Goal: Information Seeking & Learning: Check status

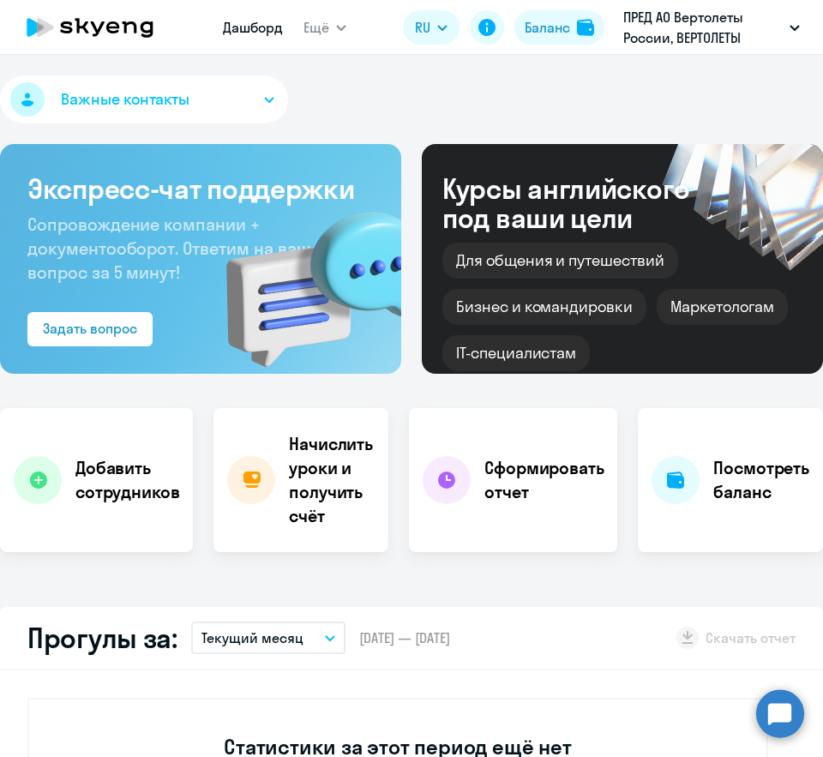
select select "30"
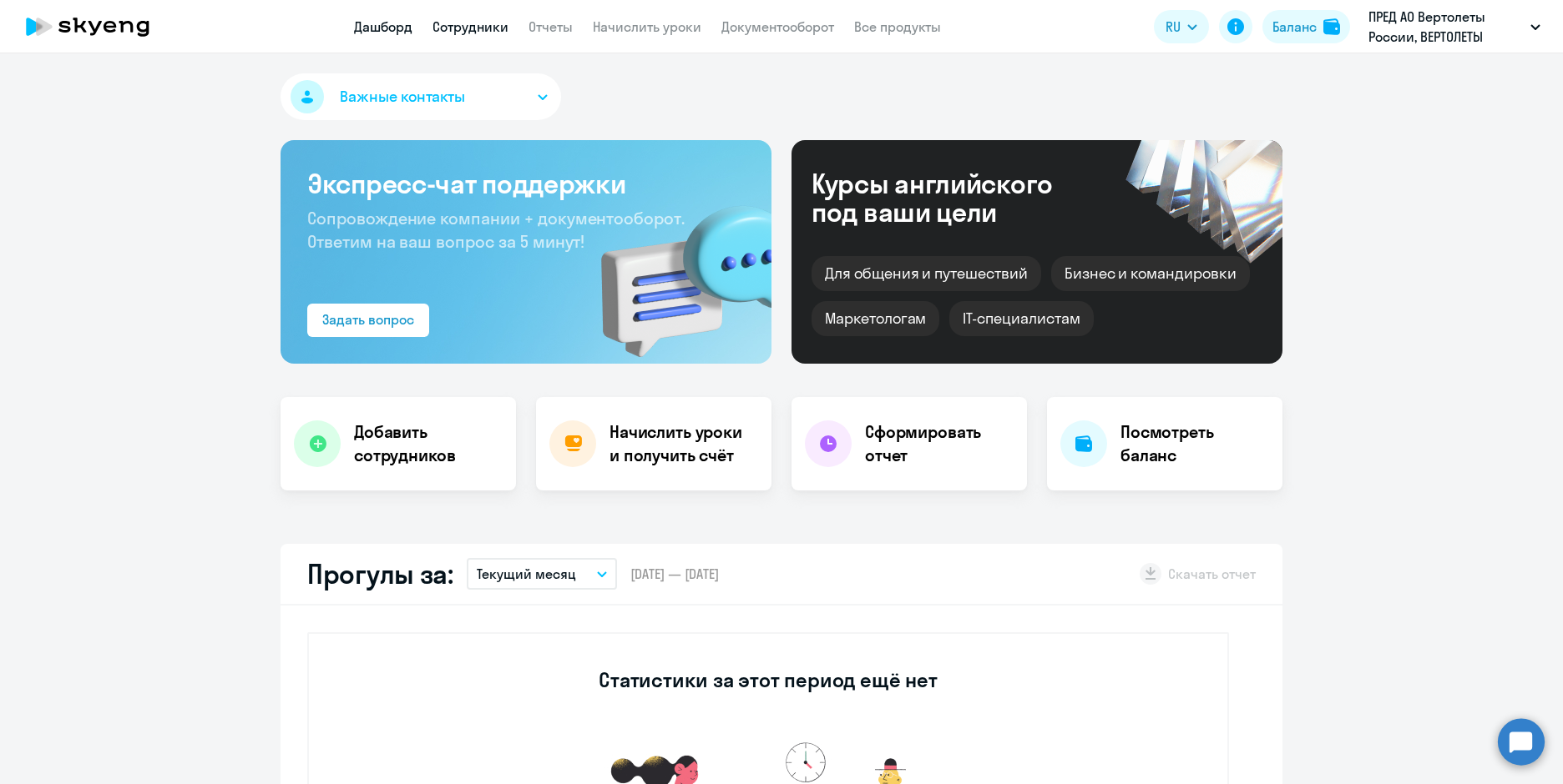
click at [482, 32] on link "Сотрудники" at bounding box center [470, 26] width 76 height 17
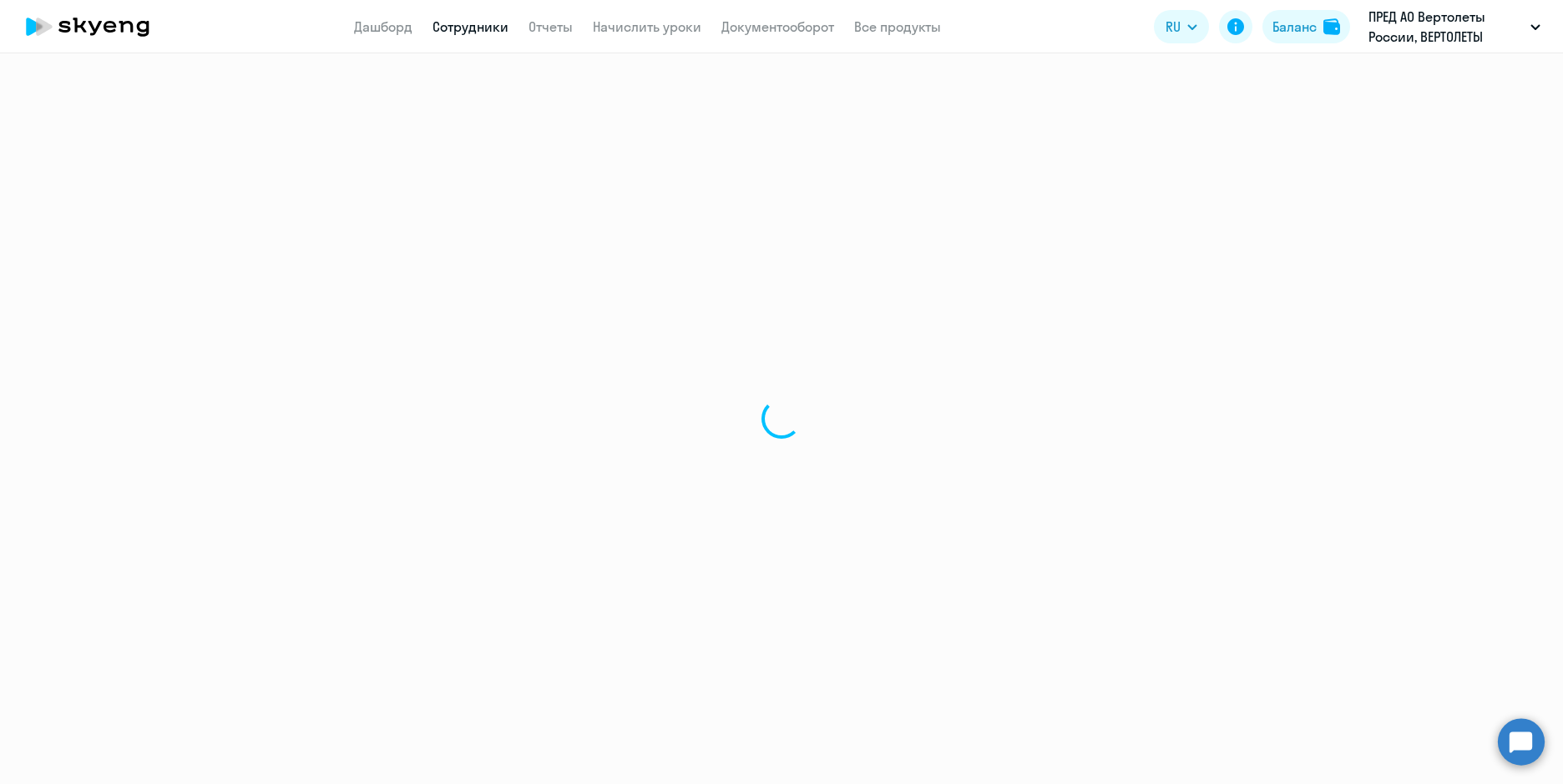
select select "30"
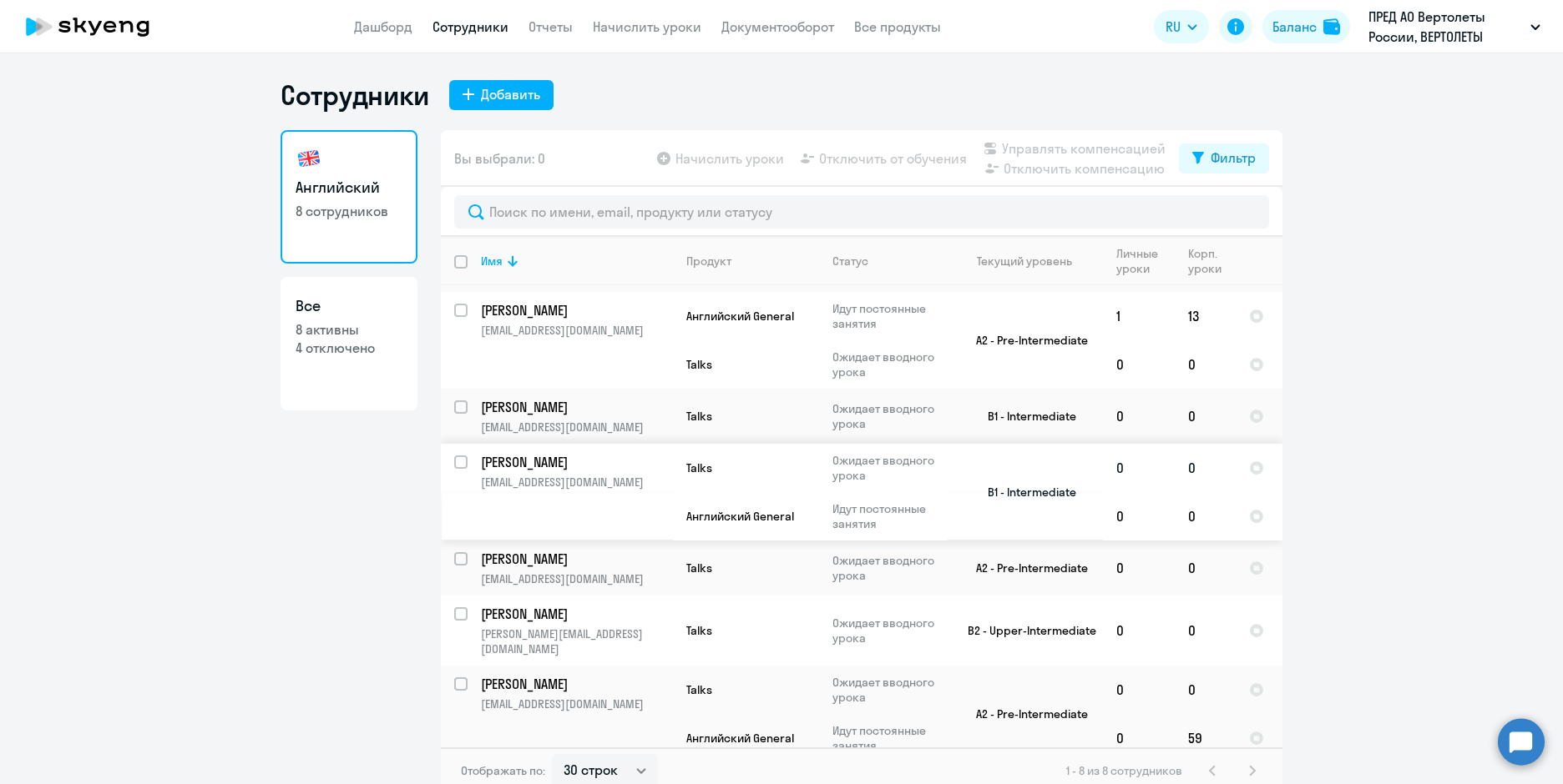
scroll to position [61, 0]
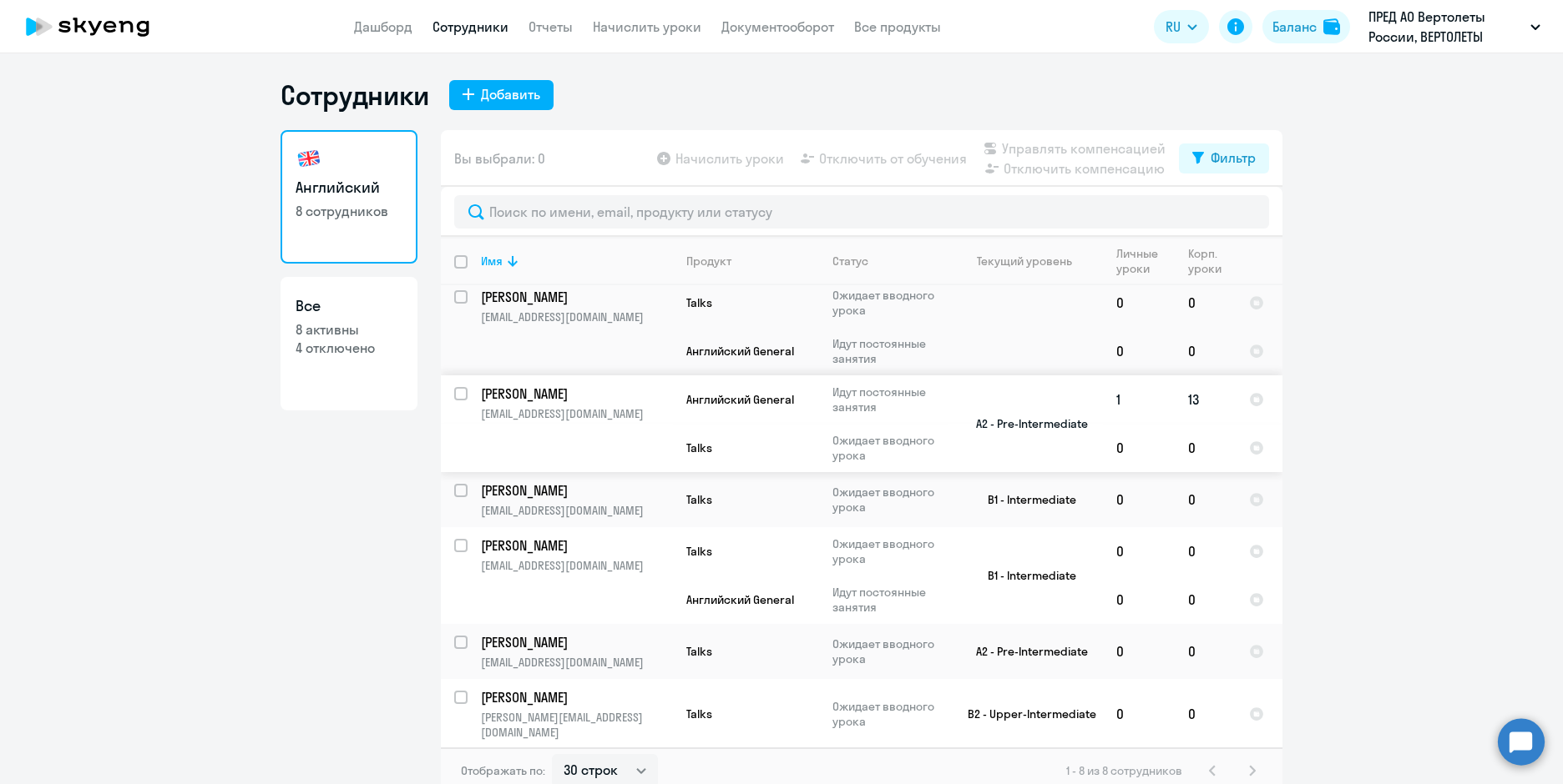
click at [538, 407] on p "[EMAIL_ADDRESS][DOMAIN_NAME]" at bounding box center [576, 413] width 191 height 15
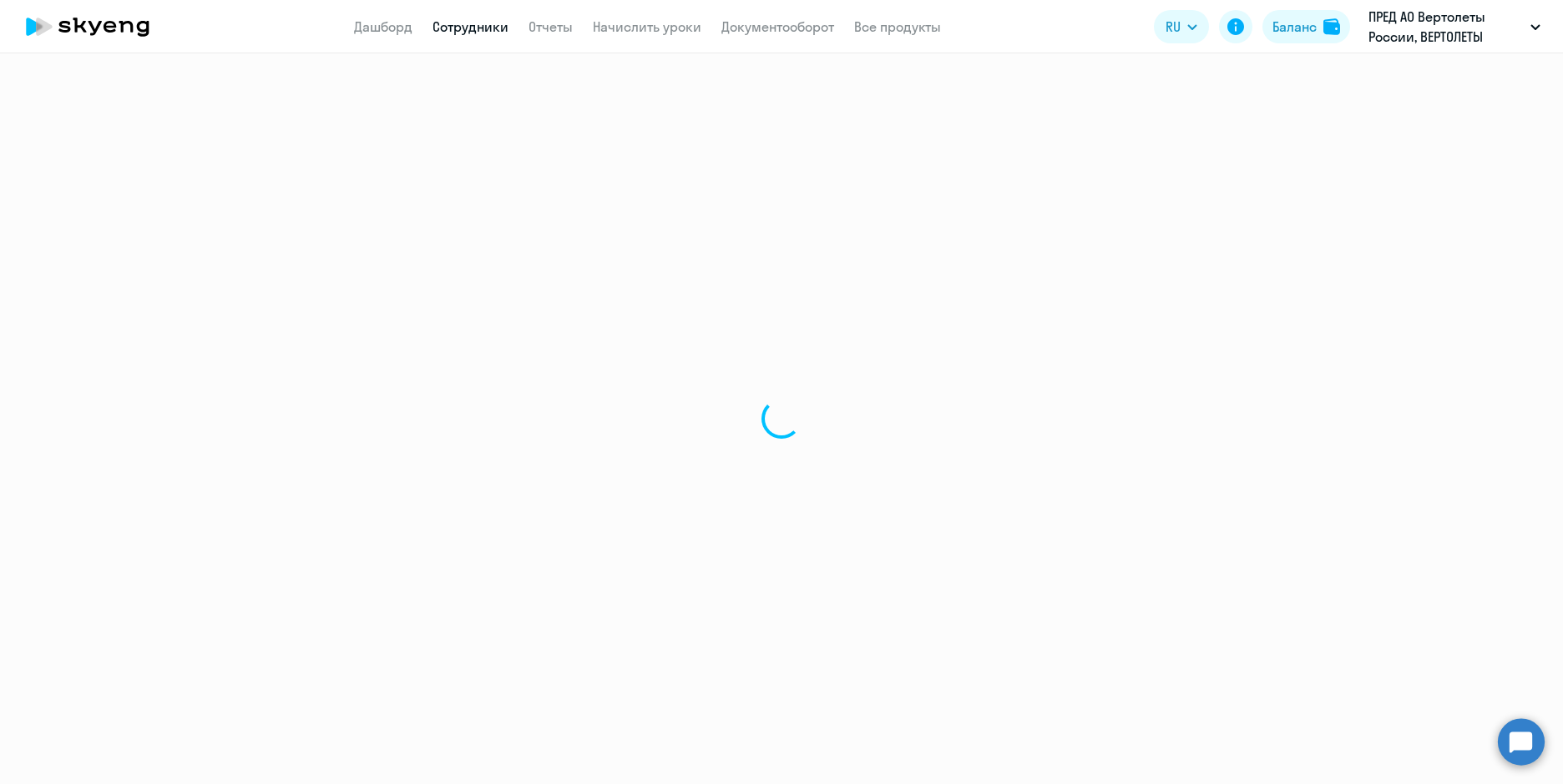
select select "english"
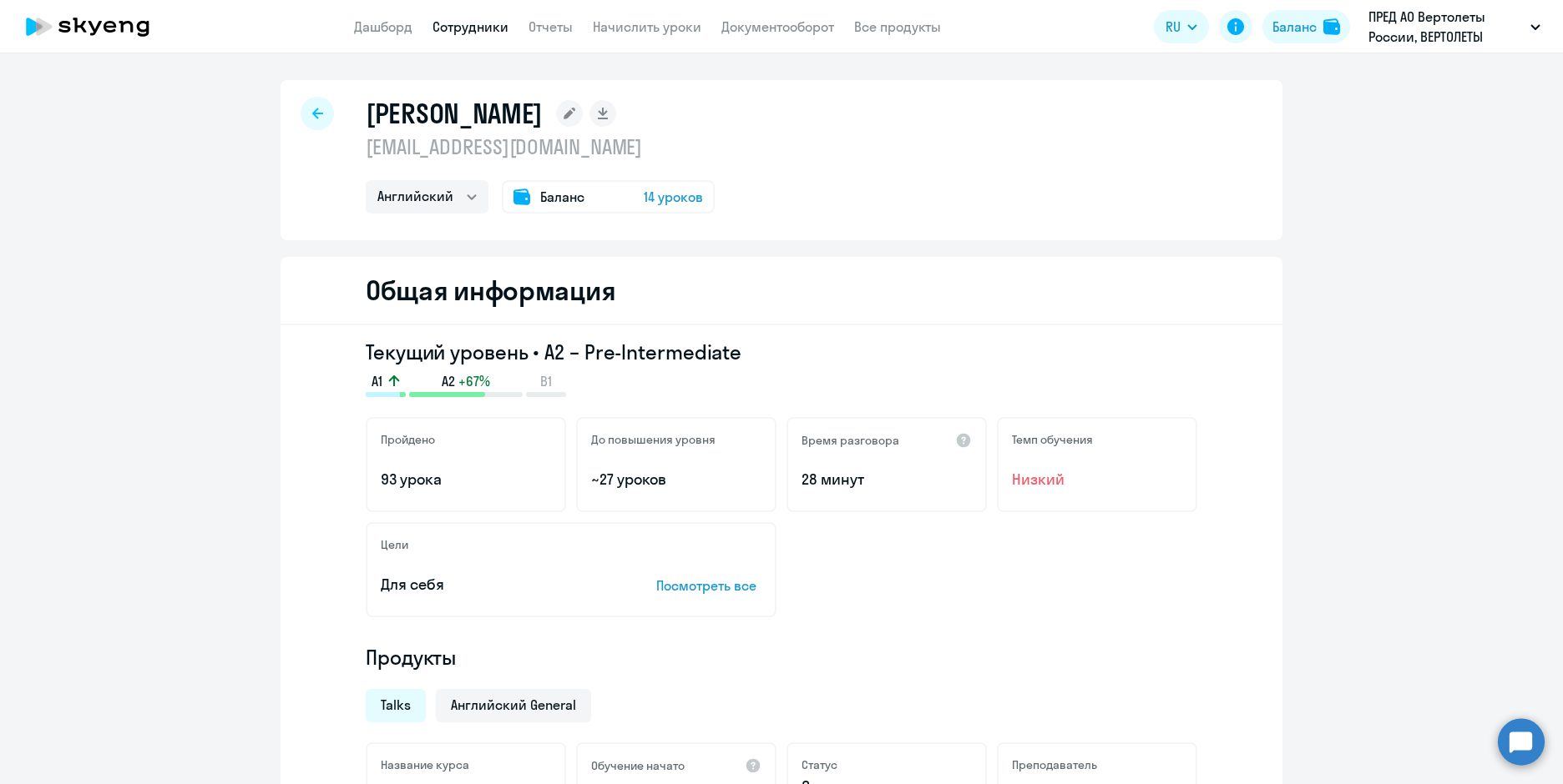
click at [643, 202] on span "14 уроков" at bounding box center [672, 196] width 59 height 20
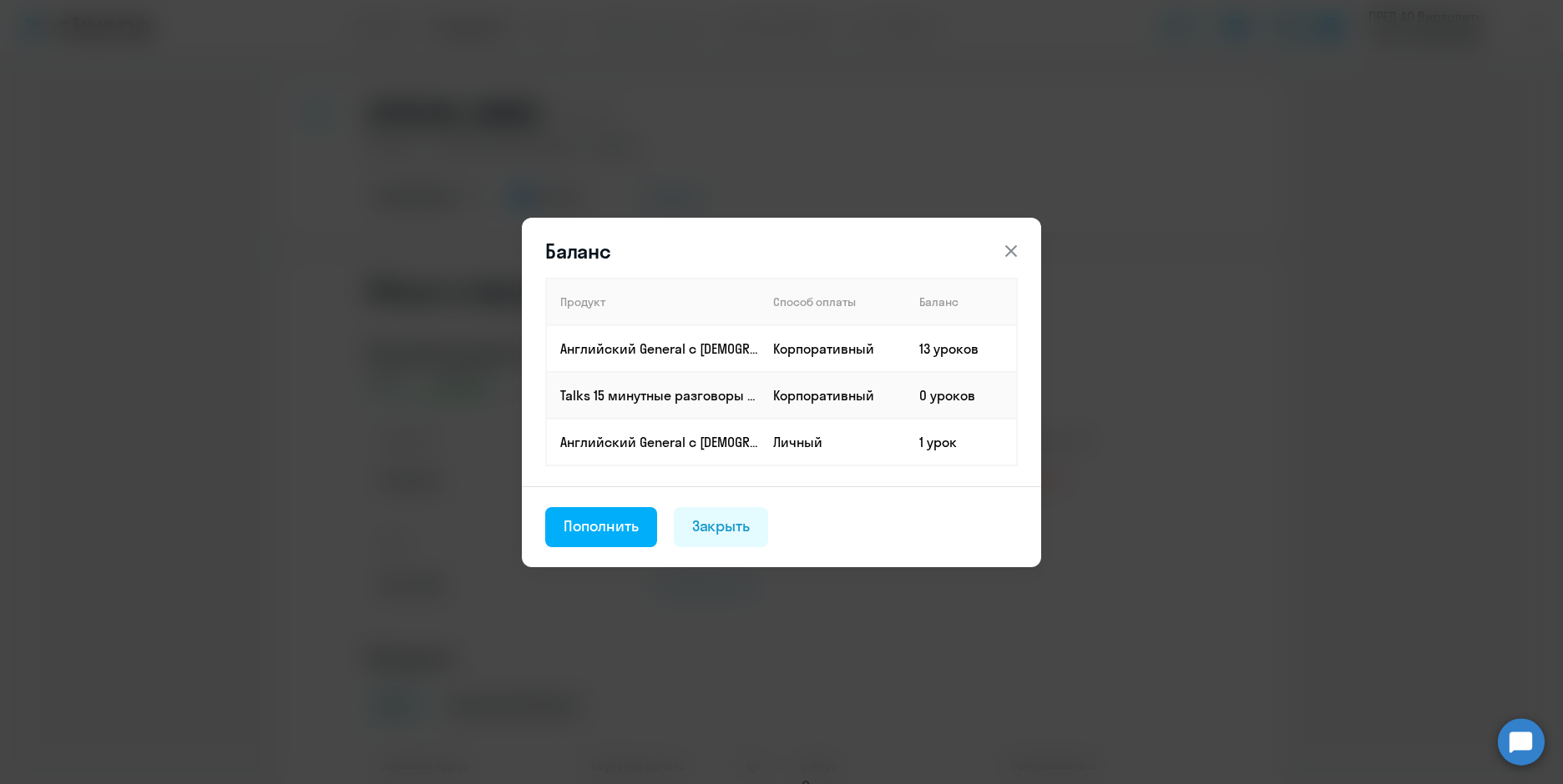
click at [801, 251] on icon at bounding box center [1010, 251] width 20 height 20
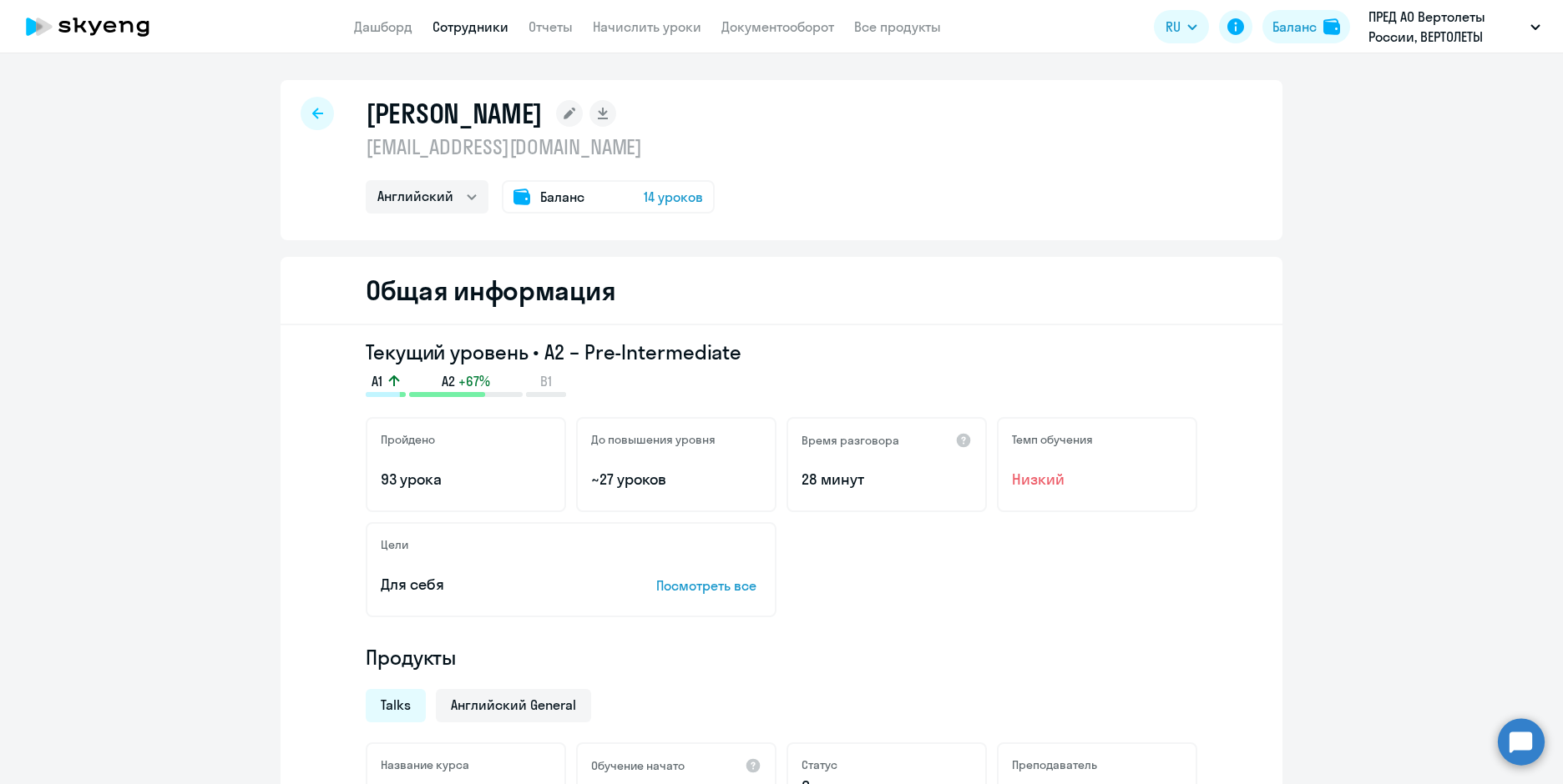
click at [801, 391] on div "A1 A2 +67% B1" at bounding box center [782, 385] width 831 height 25
click at [390, 115] on h1 "[PERSON_NAME]" at bounding box center [454, 113] width 177 height 33
click at [483, 116] on h1 "[PERSON_NAME]" at bounding box center [454, 113] width 177 height 33
click at [519, 120] on h1 "[PERSON_NAME]" at bounding box center [454, 113] width 177 height 33
click at [643, 197] on span "14 уроков" at bounding box center [672, 196] width 59 height 20
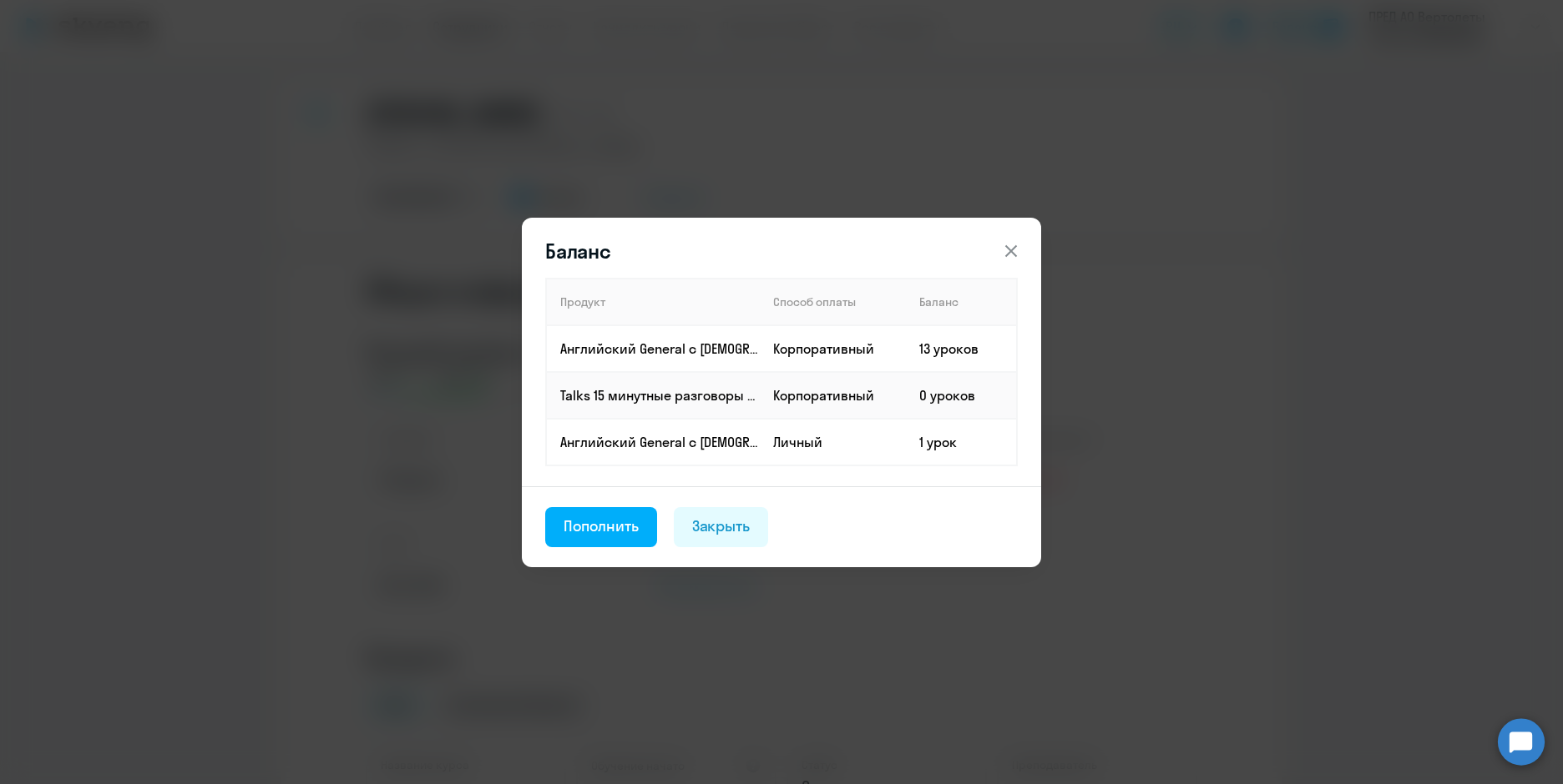
click at [801, 258] on icon at bounding box center [1010, 251] width 20 height 20
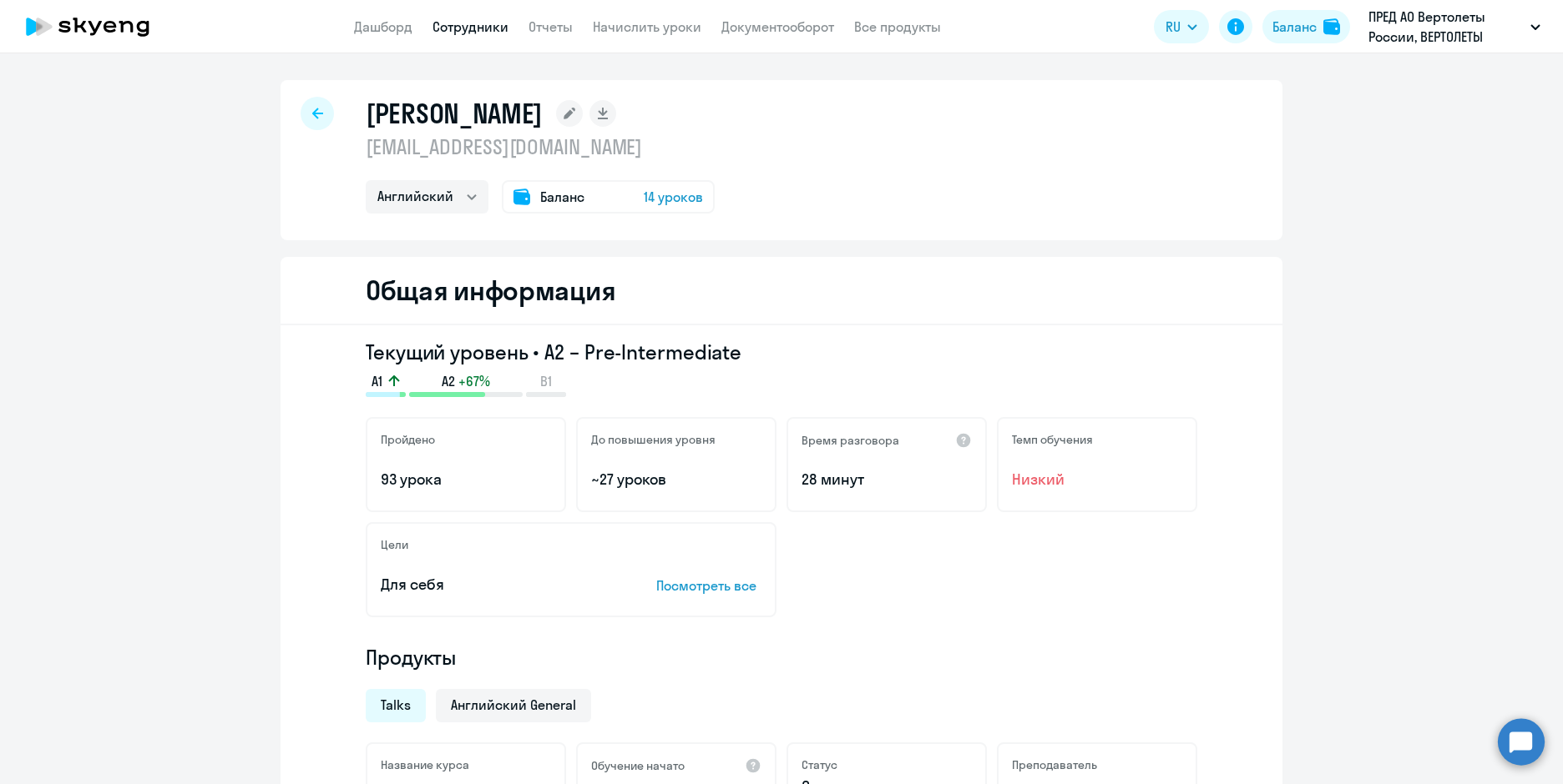
click at [583, 201] on div "Баланс 14 уроков" at bounding box center [607, 196] width 213 height 33
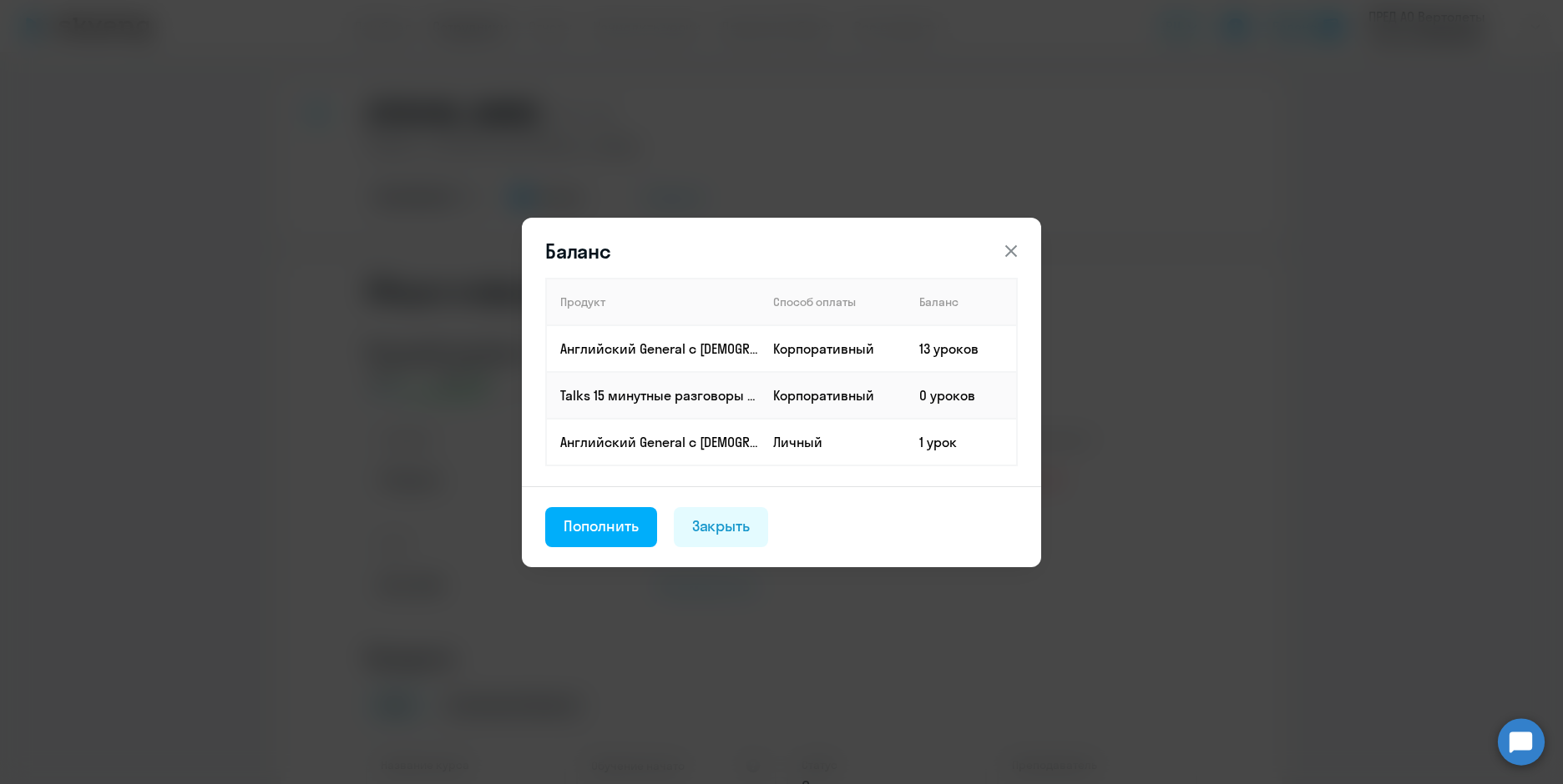
click at [801, 247] on icon at bounding box center [1010, 251] width 20 height 20
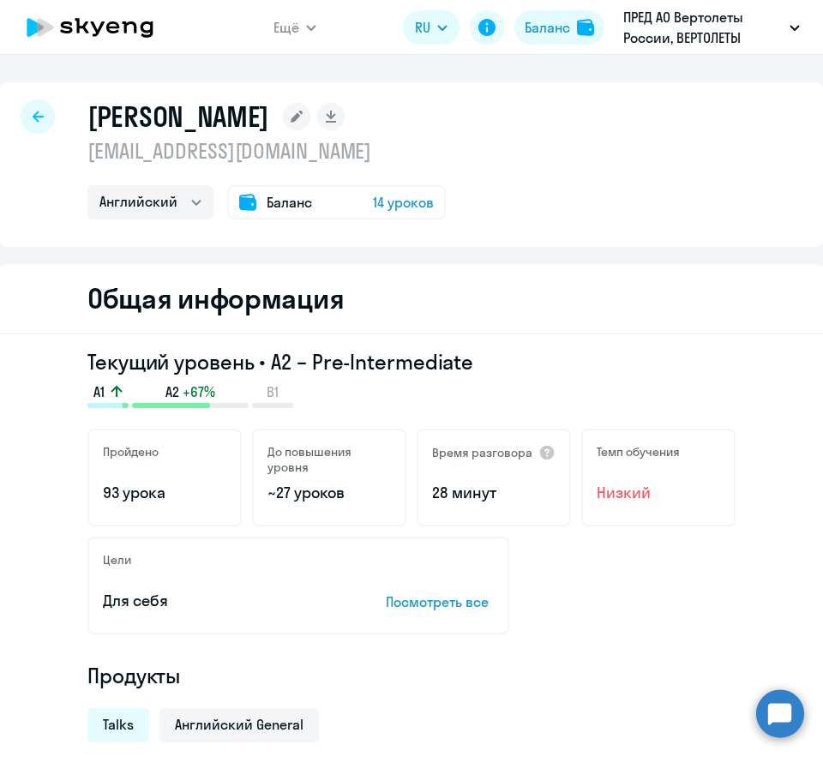
click at [424, 208] on span "14 уроков" at bounding box center [403, 202] width 61 height 21
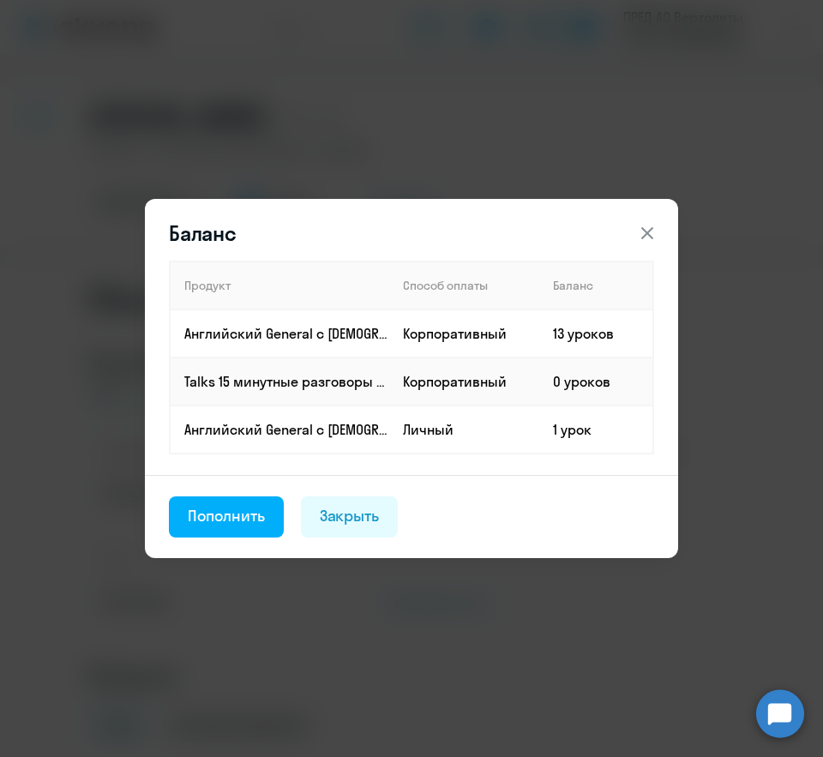
click at [649, 230] on icon at bounding box center [647, 233] width 21 height 21
